Goal: Find specific page/section: Find specific page/section

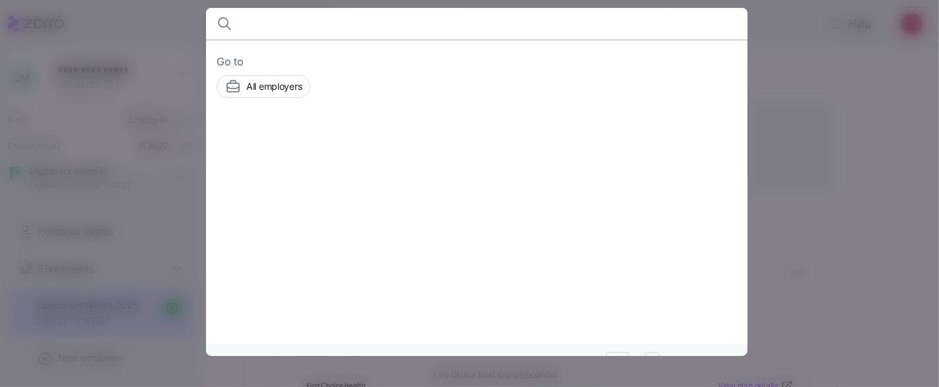
type input "r"
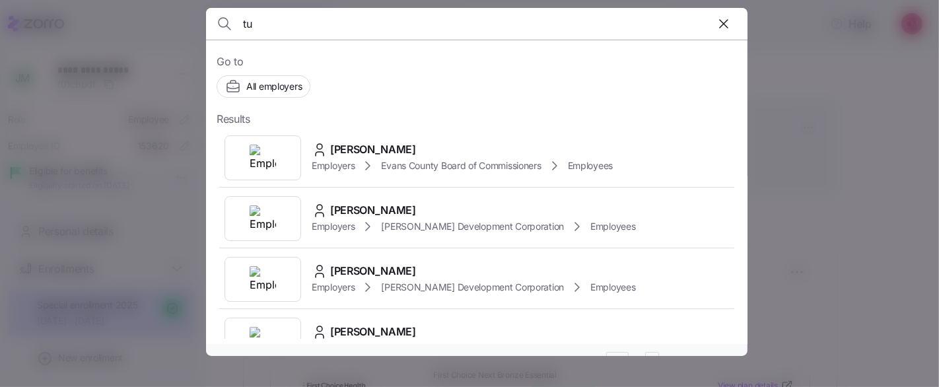
type input "t"
type input "r"
type input "t"
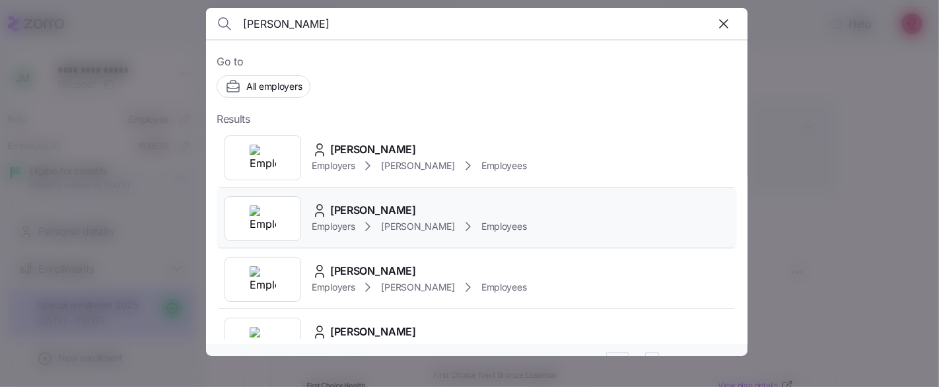
type input "[PERSON_NAME]"
click at [260, 228] on img at bounding box center [263, 218] width 26 height 26
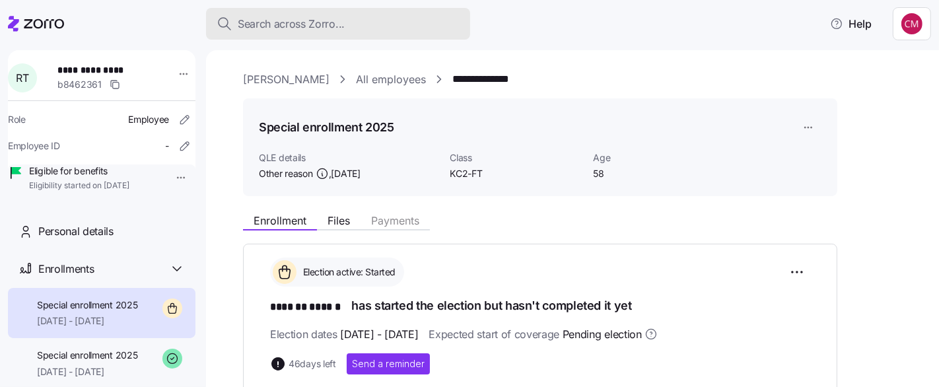
click at [404, 26] on div "Search across Zorro..." at bounding box center [338, 24] width 243 height 17
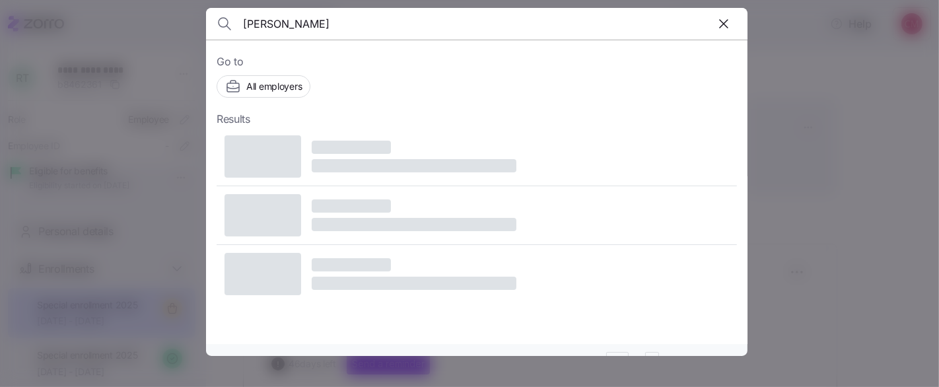
type input "[PERSON_NAME]"
click at [866, 132] on div at bounding box center [469, 193] width 939 height 387
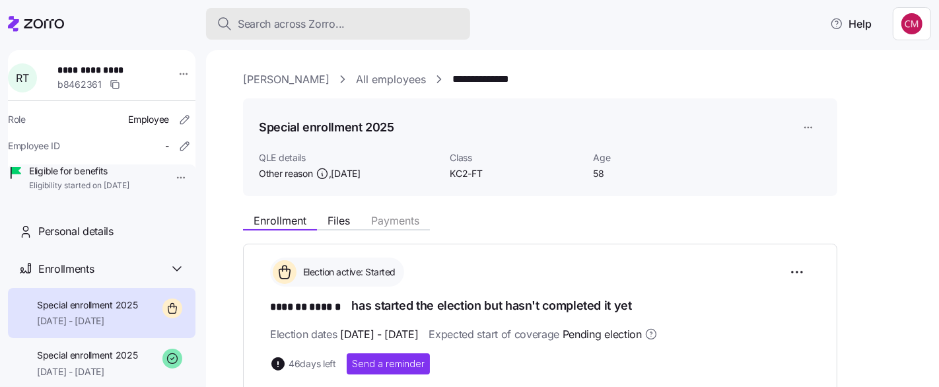
click at [411, 24] on div "Search across Zorro..." at bounding box center [338, 24] width 243 height 17
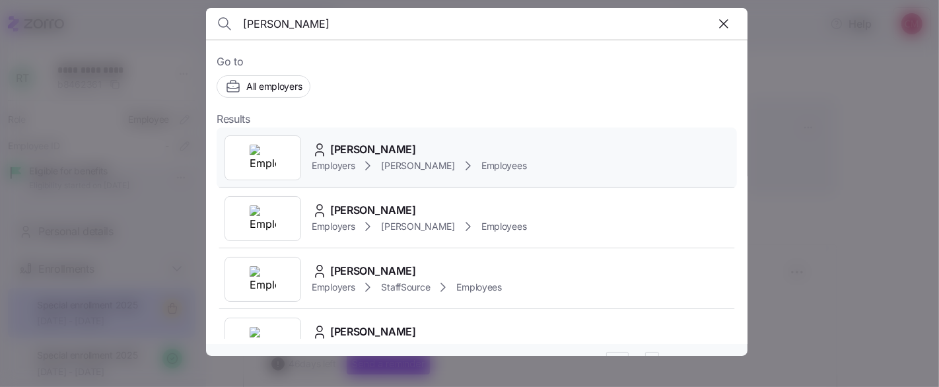
type input "[PERSON_NAME]"
click at [280, 152] on div at bounding box center [263, 157] width 77 height 45
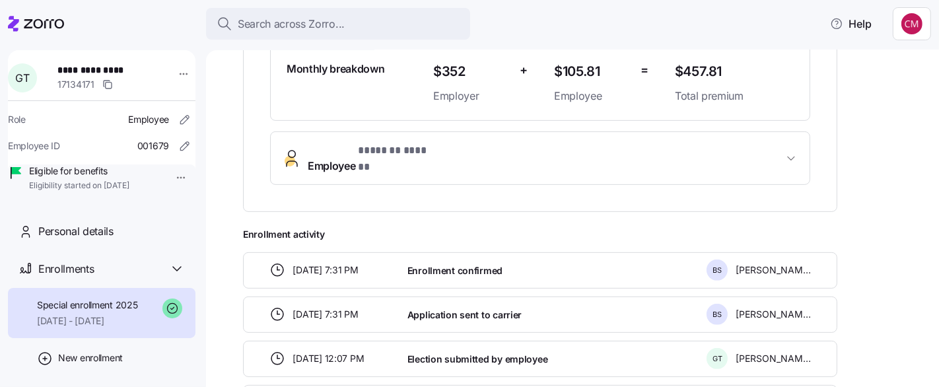
scroll to position [399, 0]
click at [622, 141] on span "Employee * ******* ****** *" at bounding box center [546, 157] width 476 height 32
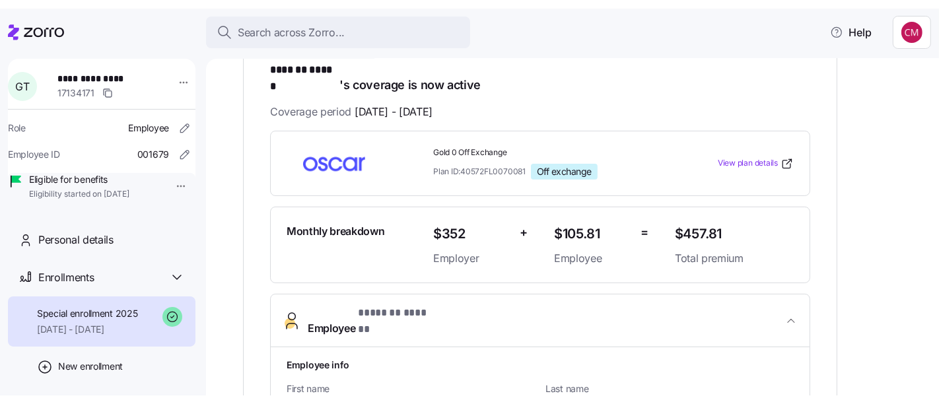
scroll to position [210, 0]
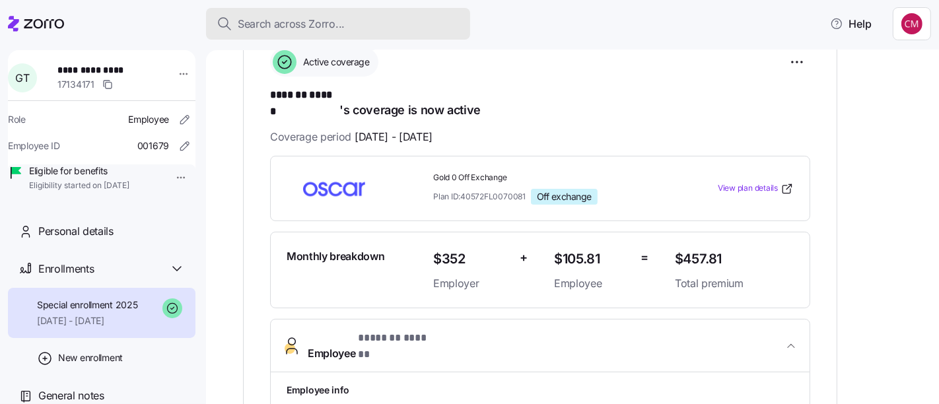
click at [423, 30] on div "Search across Zorro..." at bounding box center [338, 24] width 243 height 17
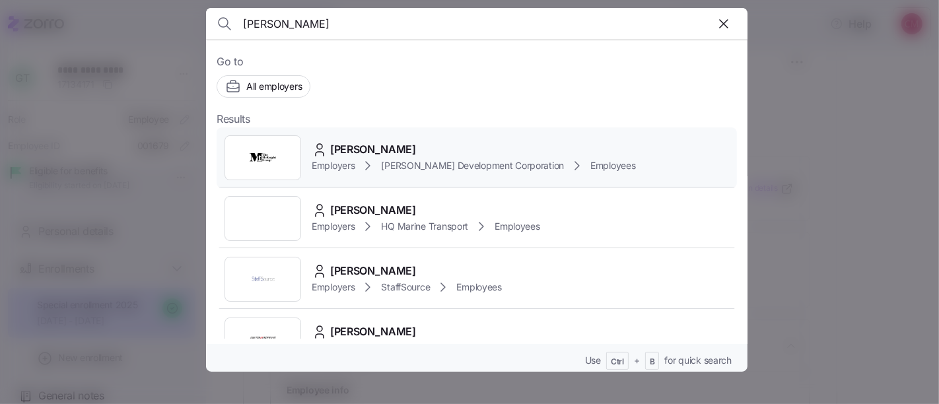
type input "[PERSON_NAME]"
click at [252, 145] on img at bounding box center [263, 158] width 26 height 26
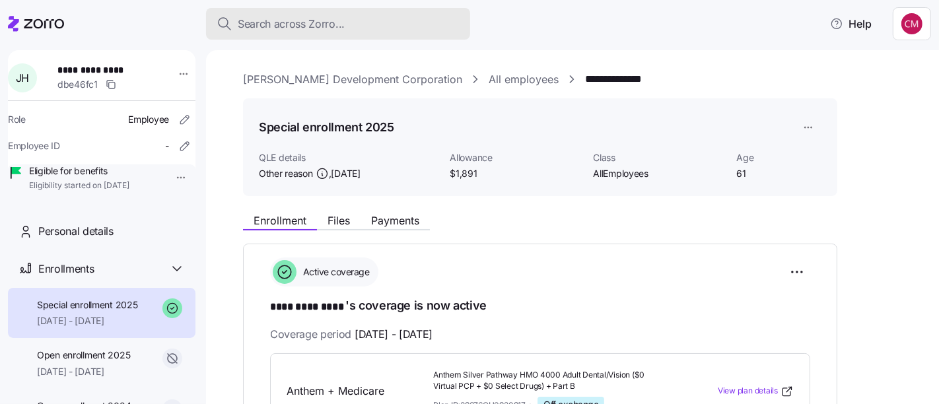
click at [414, 32] on button "Search across Zorro..." at bounding box center [338, 24] width 264 height 32
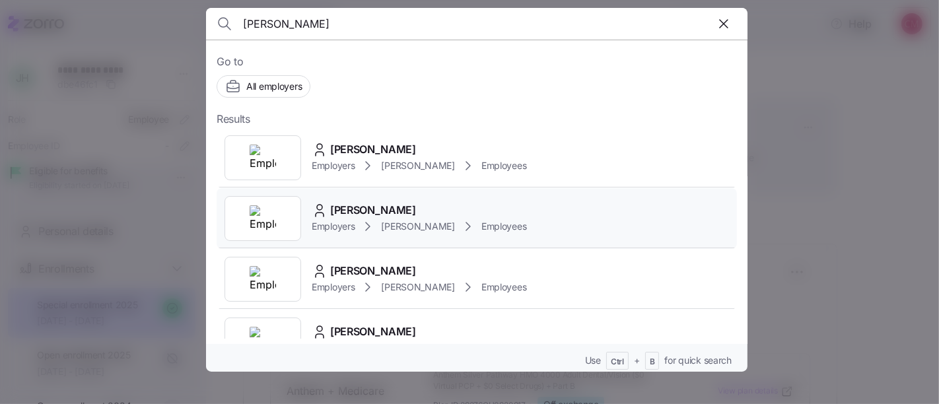
type input "[PERSON_NAME]"
click at [260, 230] on img at bounding box center [263, 218] width 26 height 26
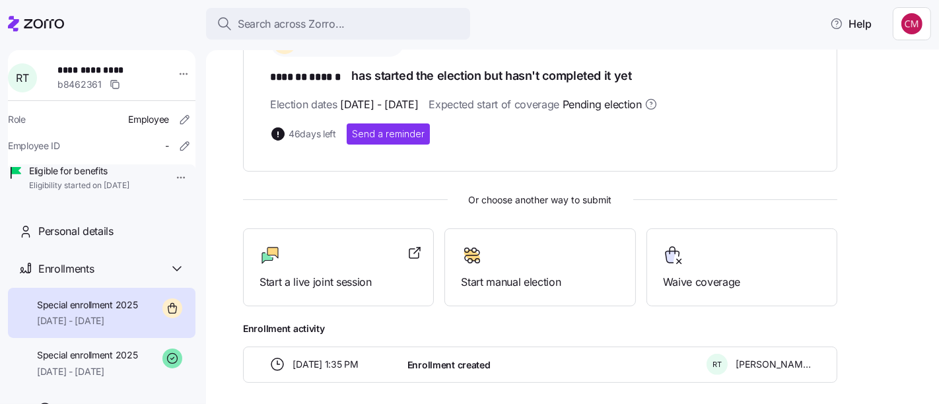
scroll to position [285, 0]
